Goal: Download file/media

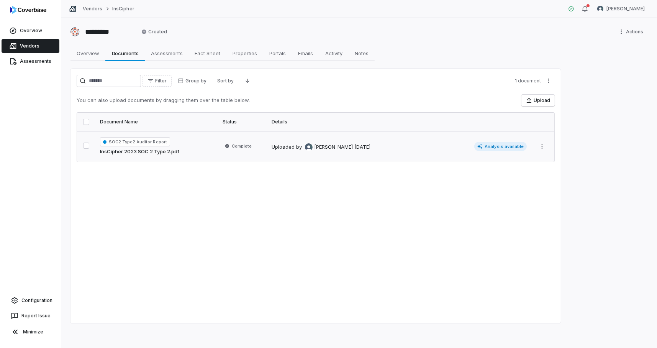
click at [348, 151] on td "Uploaded by [PERSON_NAME] [DATE] Analysis available" at bounding box center [399, 146] width 264 height 31
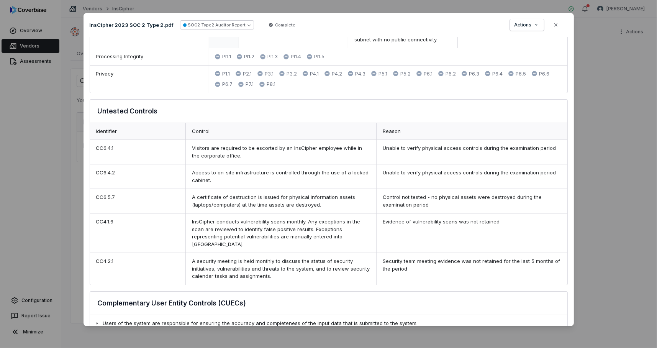
scroll to position [1302, 0]
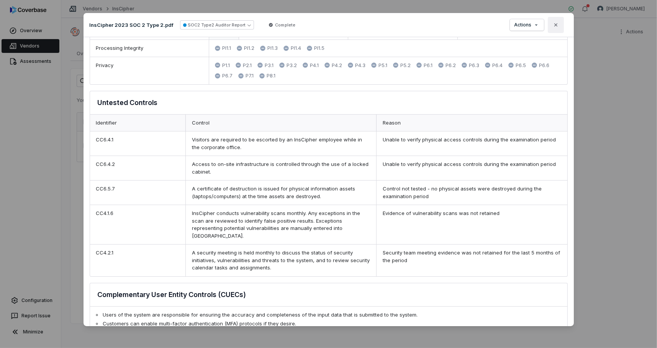
click at [558, 25] on icon "button" at bounding box center [556, 25] width 6 height 6
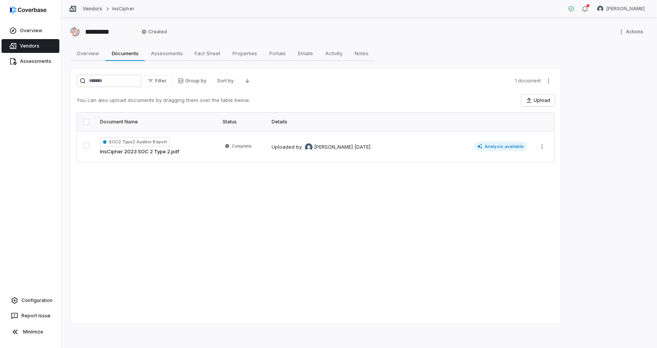
click at [92, 8] on link "Vendors" at bounding box center [93, 9] width 20 height 6
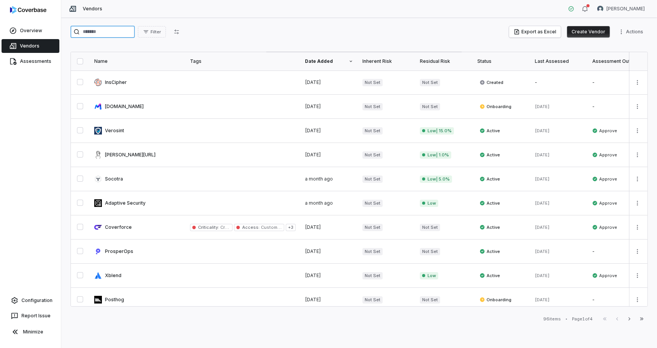
click at [99, 31] on input "search" at bounding box center [102, 32] width 64 height 12
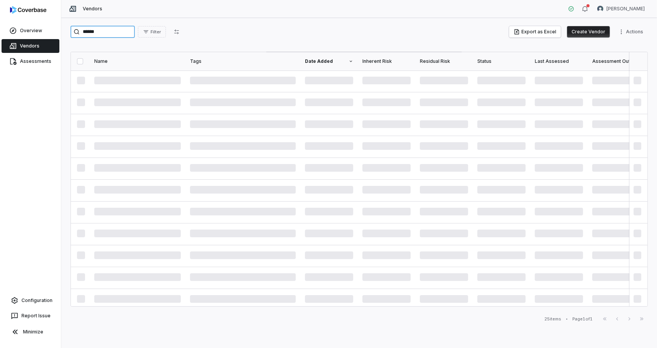
type input "******"
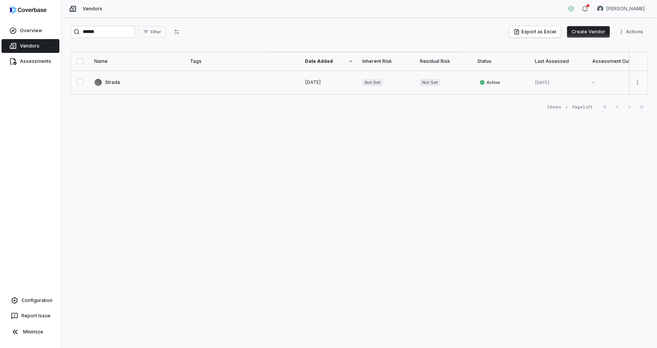
click at [110, 80] on link at bounding box center [138, 82] width 96 height 24
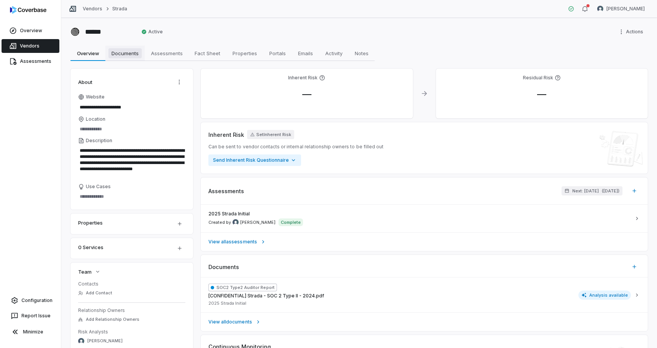
click at [134, 57] on span "Documents" at bounding box center [124, 53] width 33 height 10
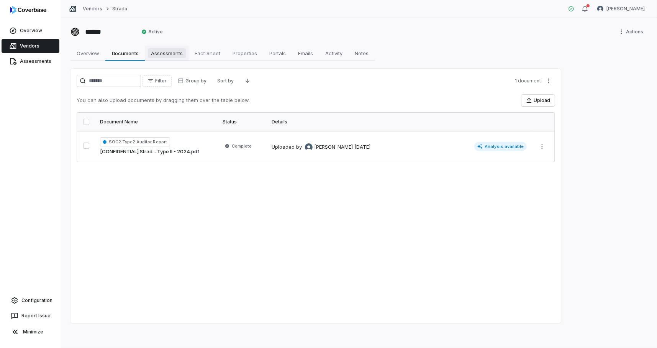
click at [167, 56] on span "Assessments" at bounding box center [167, 53] width 38 height 10
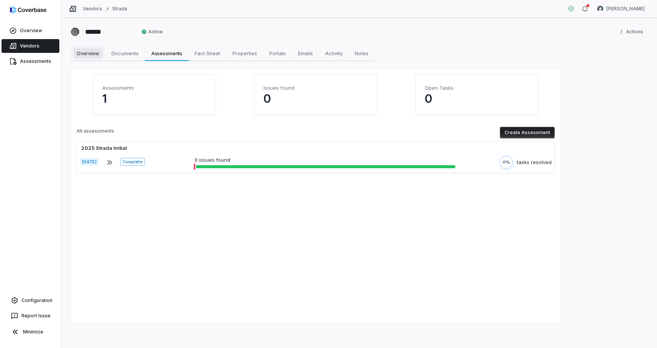
click at [87, 52] on span "Overview" at bounding box center [88, 53] width 29 height 10
type textarea "*"
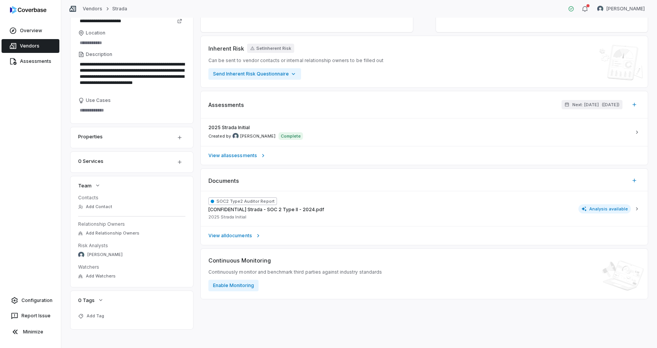
scroll to position [92, 0]
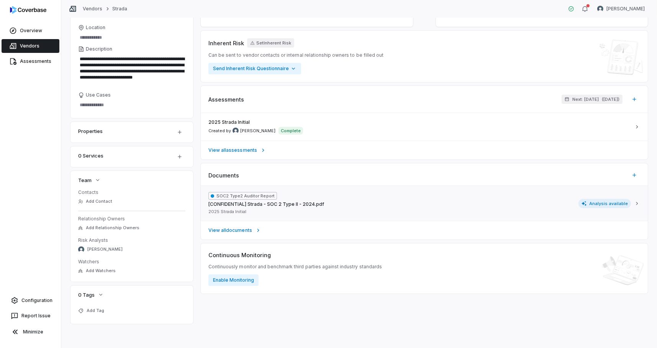
click at [405, 201] on div "SOC2 Type2 Auditor Report [CONFIDENTIAL] Strada - SOC 2 Type II - 2024.pdf 2025…" at bounding box center [419, 203] width 422 height 23
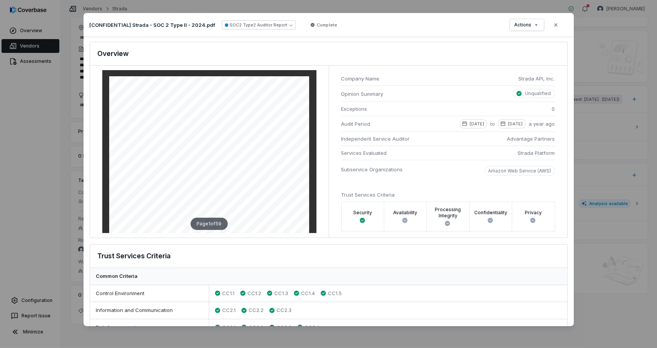
scroll to position [0, 0]
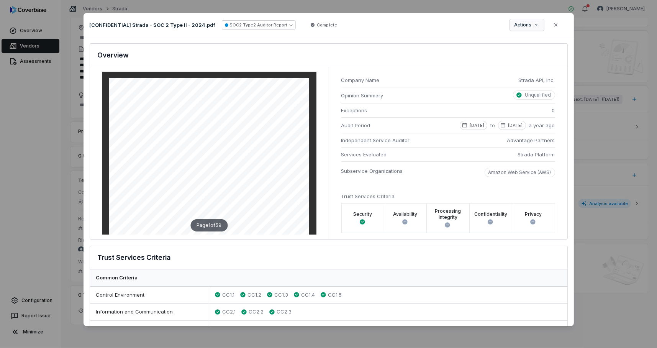
click at [525, 27] on div "Document Preview [CONFIDENTIAL] Strada - SOC 2 Type II - 2024.pdf SOC2 Type2 Au…" at bounding box center [328, 174] width 657 height 346
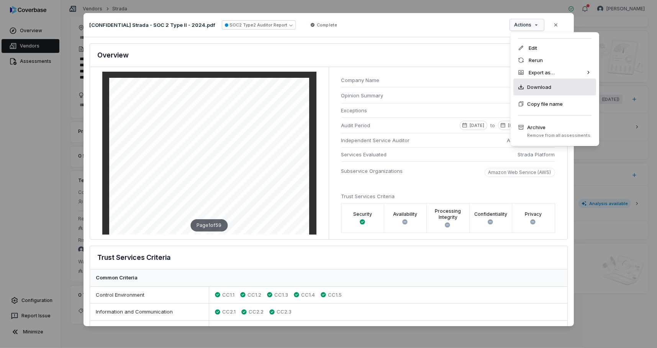
click at [534, 87] on span "Download" at bounding box center [539, 87] width 24 height 8
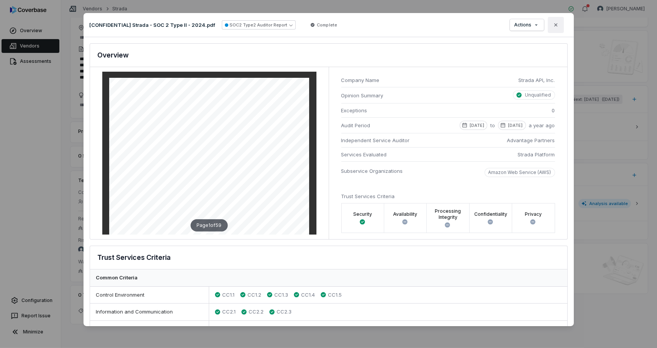
click at [554, 29] on button "Close" at bounding box center [556, 25] width 16 height 16
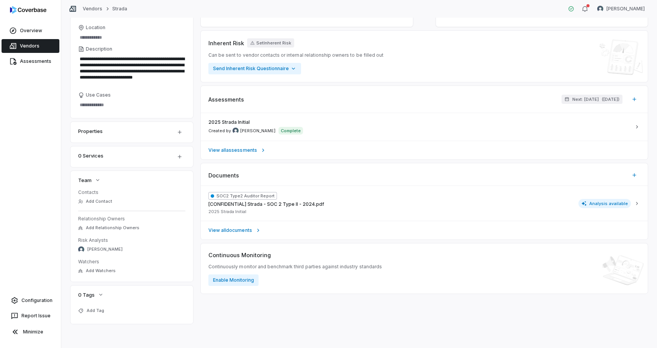
click at [28, 46] on span "Vendors" at bounding box center [30, 46] width 20 height 6
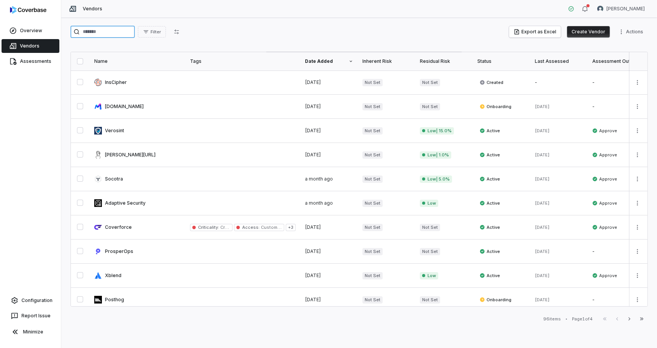
click at [127, 33] on input "search" at bounding box center [102, 32] width 64 height 12
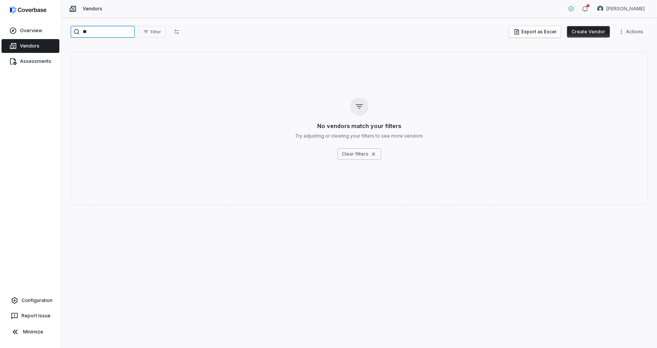
type input "*"
